Goal: Find specific page/section: Find specific page/section

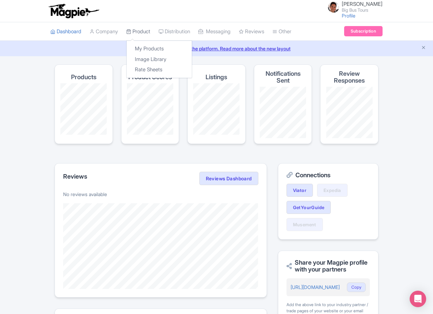
click at [135, 31] on link "Product" at bounding box center [138, 31] width 24 height 19
click at [147, 48] on link "My Products" at bounding box center [159, 49] width 65 height 11
